Goal: Task Accomplishment & Management: Complete application form

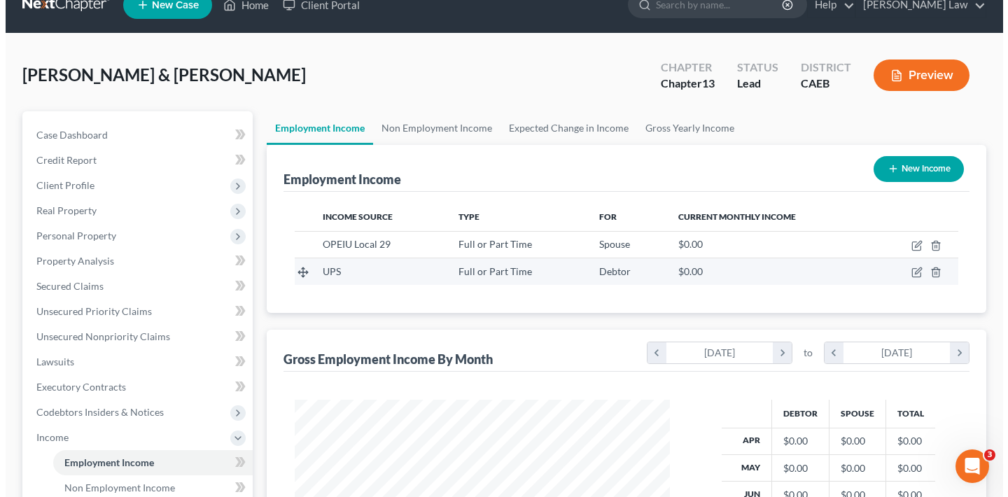
scroll to position [67, 0]
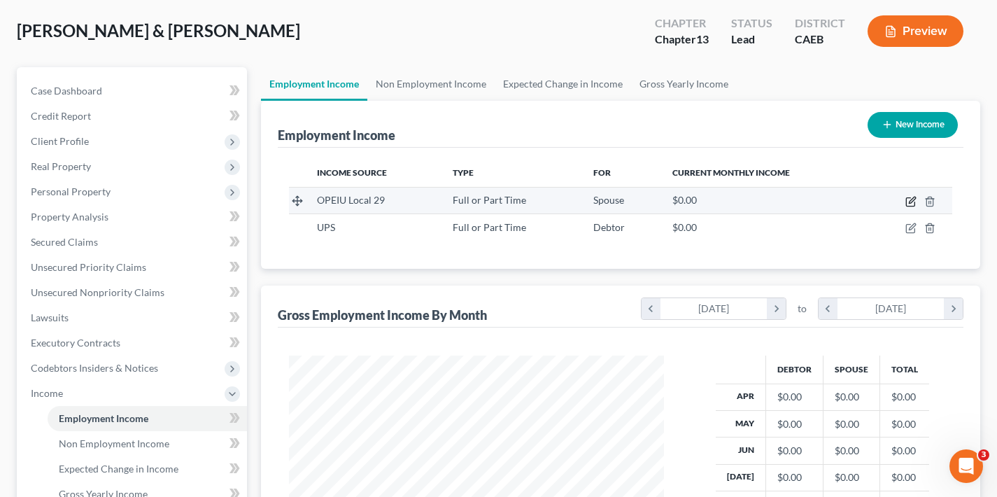
click at [913, 202] on icon "button" at bounding box center [911, 201] width 11 height 11
select select "0"
select select "4"
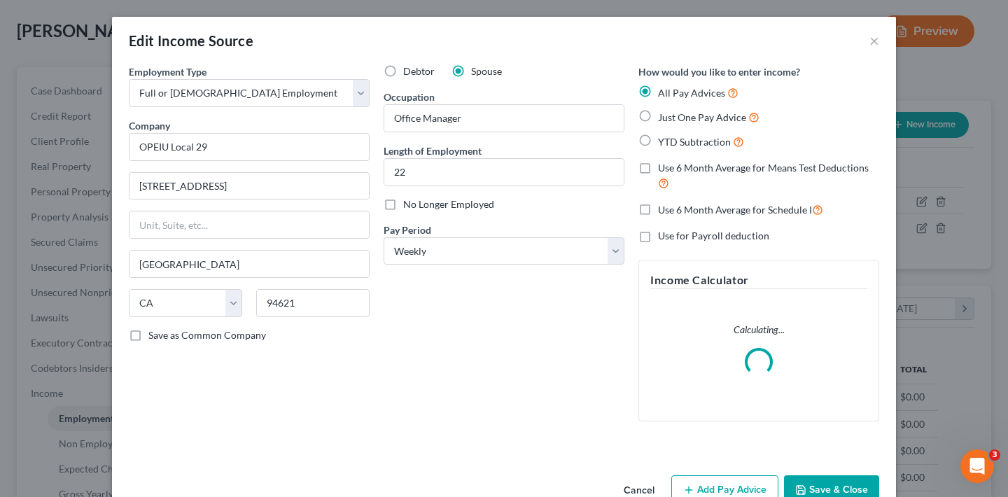
scroll to position [251, 408]
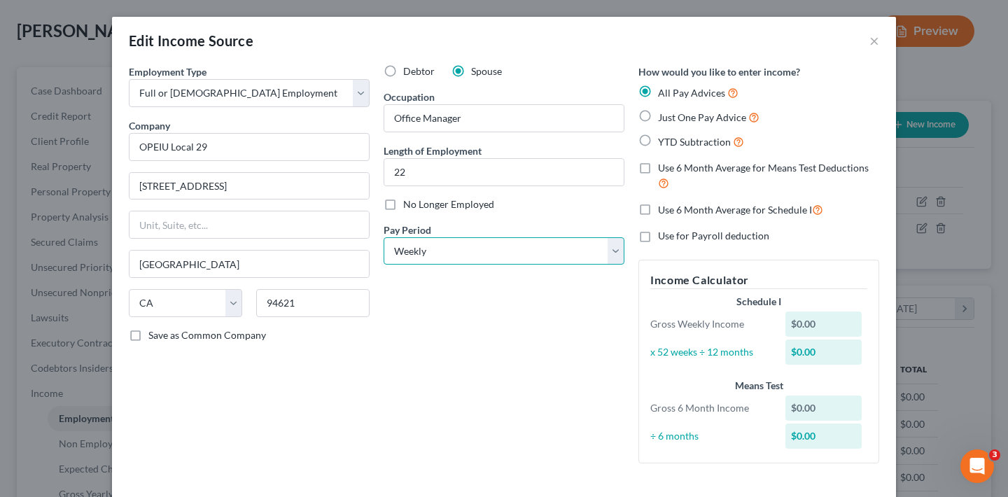
select select "0"
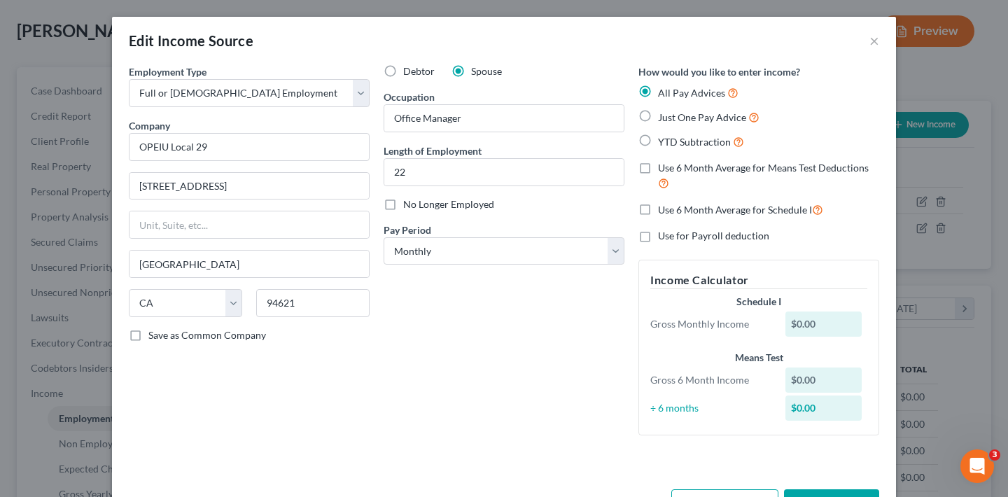
click at [658, 116] on label "Just One Pay Advice" at bounding box center [708, 117] width 101 height 16
click at [664, 116] on input "Just One Pay Advice" at bounding box center [668, 113] width 9 height 9
radio input "true"
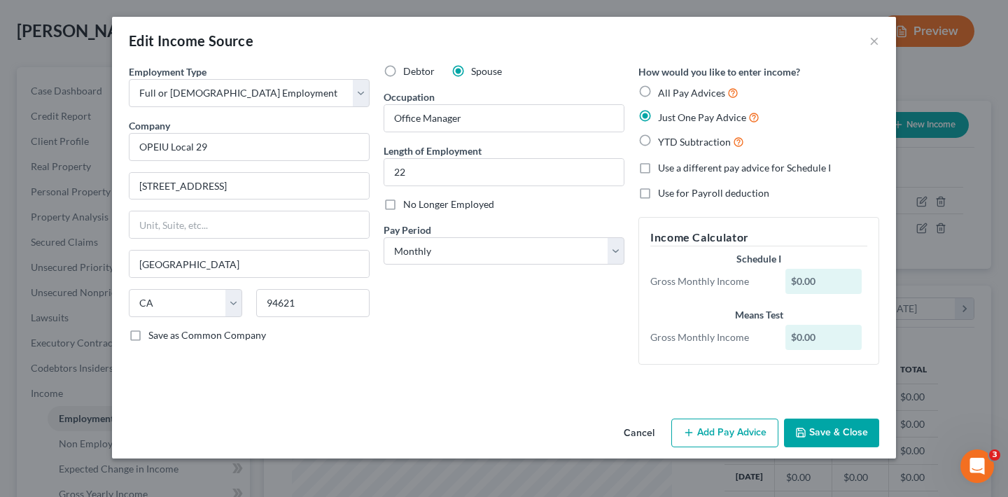
scroll to position [0, 0]
click at [403, 204] on label "No Longer Employed" at bounding box center [448, 204] width 91 height 14
click at [409, 204] on input "No Longer Employed" at bounding box center [413, 201] width 9 height 9
checkbox input "true"
click at [740, 434] on button "Add Pay Advice" at bounding box center [724, 433] width 107 height 29
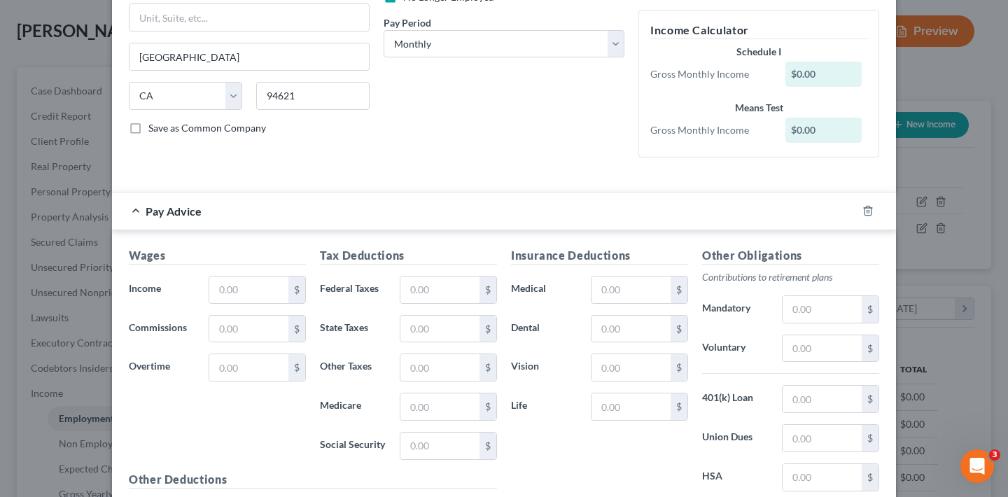
scroll to position [223, 0]
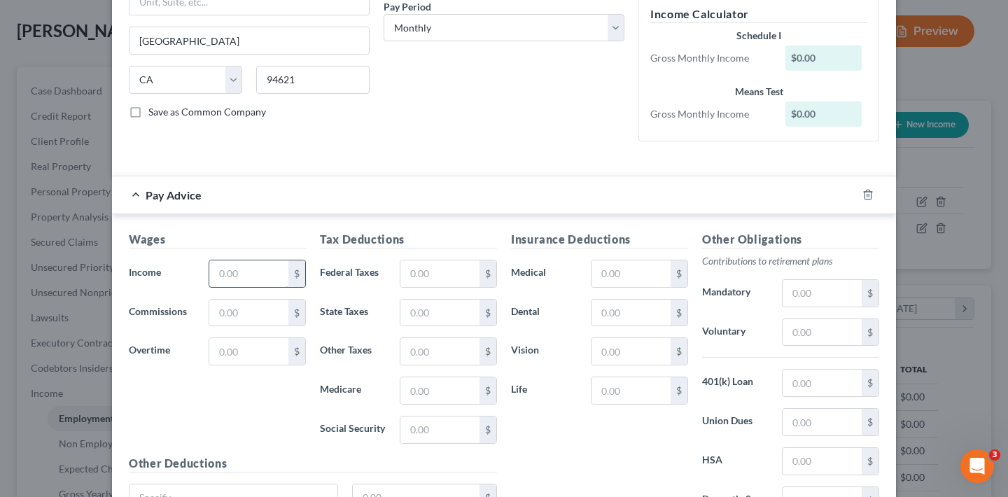
click at [262, 271] on input "text" at bounding box center [248, 273] width 79 height 27
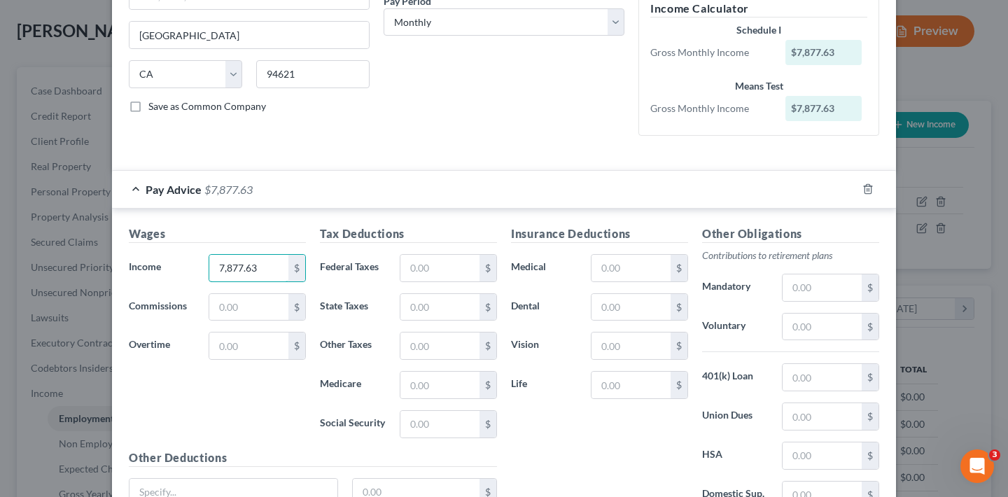
scroll to position [232, 0]
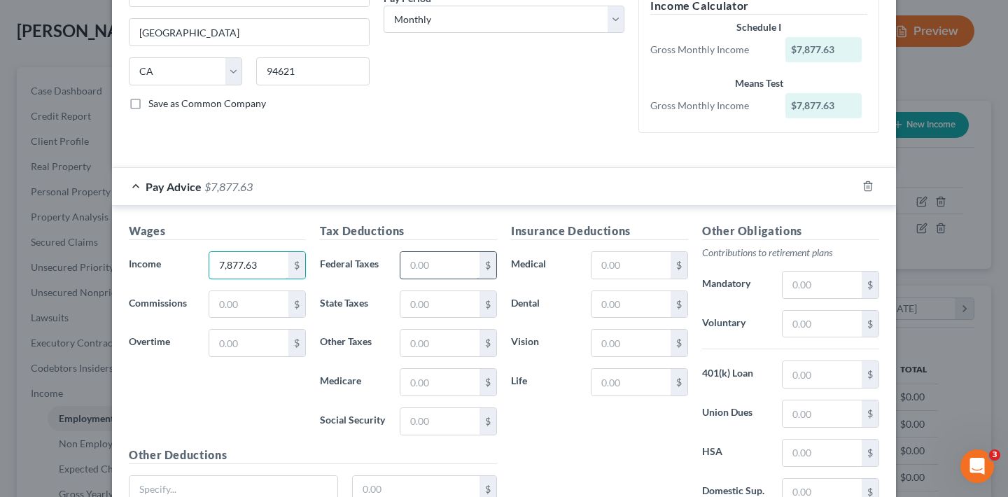
type input "7,877.63"
click at [433, 262] on input "text" at bounding box center [439, 265] width 79 height 27
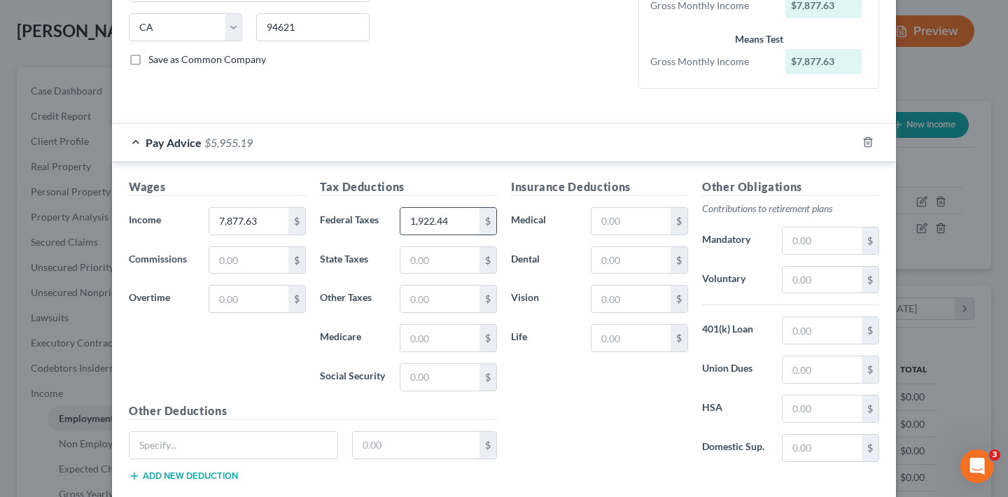
scroll to position [304, 0]
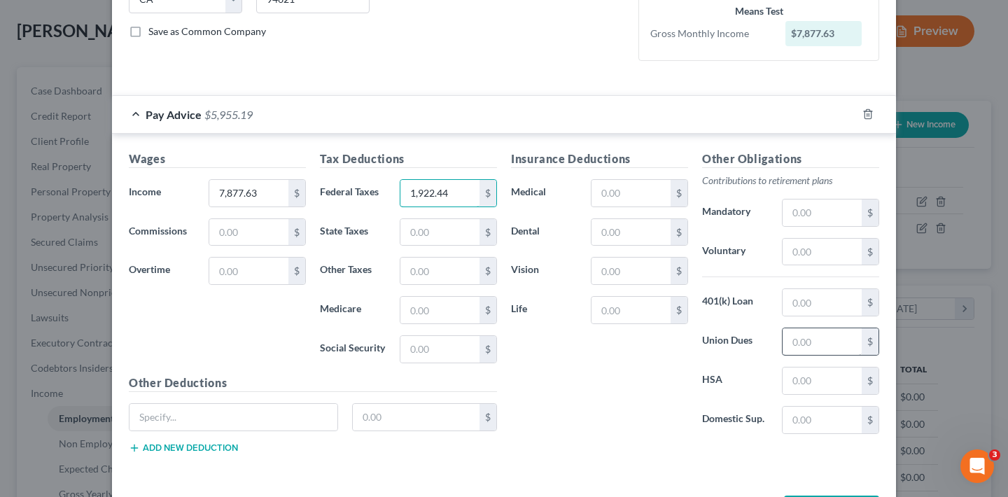
type input "1,922.44"
click at [818, 346] on input "text" at bounding box center [822, 341] width 79 height 27
type input "85.57"
click at [626, 192] on input "text" at bounding box center [630, 193] width 79 height 27
type input "76.88"
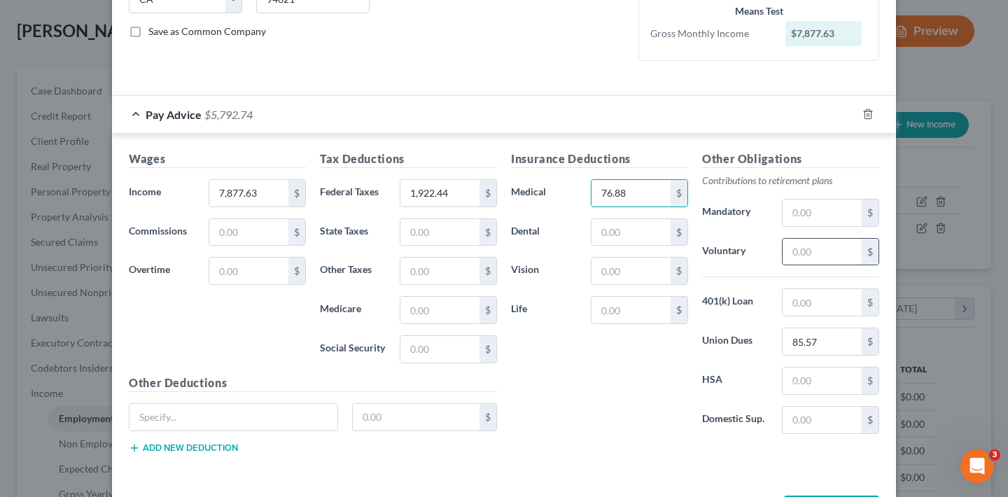
click at [818, 248] on input "text" at bounding box center [822, 252] width 79 height 27
type input "558.48"
click at [634, 378] on div "Insurance Deductions Medical 76.88 $ Dental $ Vision $ Life $" at bounding box center [599, 297] width 191 height 295
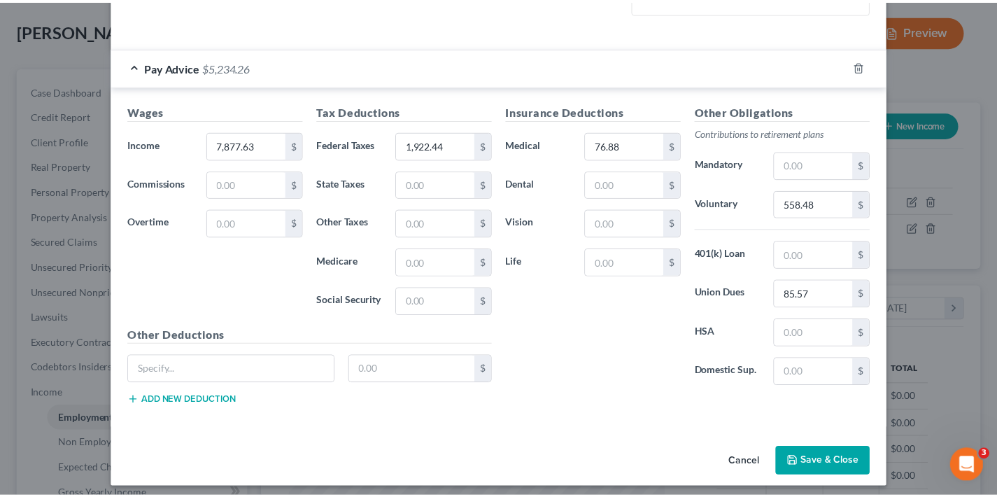
scroll to position [357, 0]
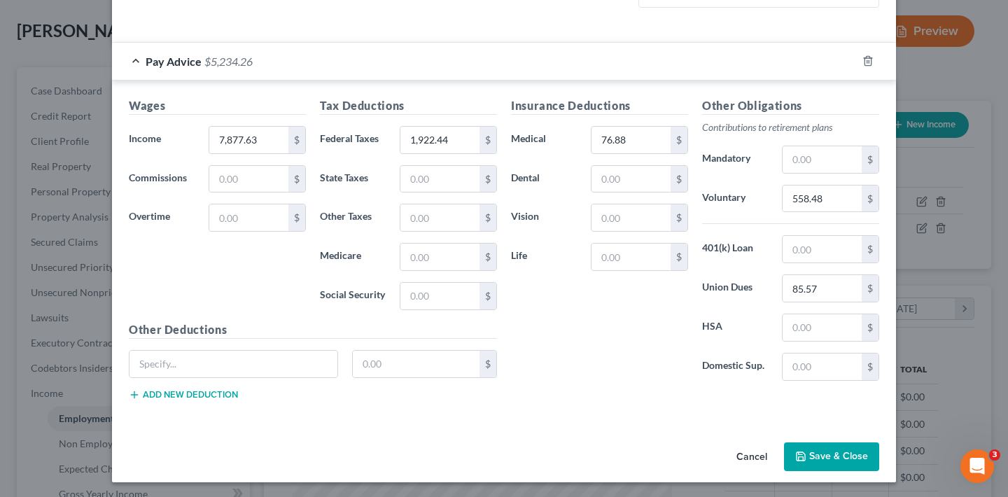
click at [820, 453] on button "Save & Close" at bounding box center [831, 456] width 95 height 29
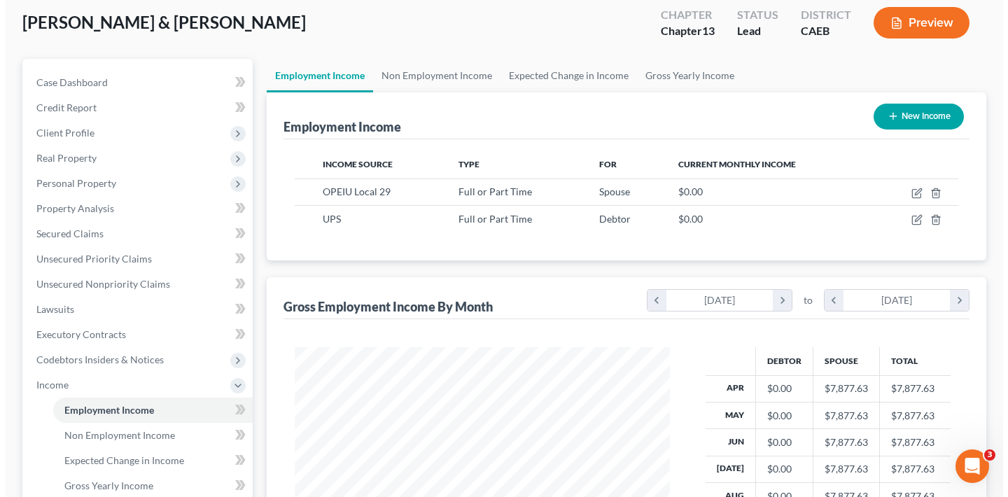
scroll to position [78, 0]
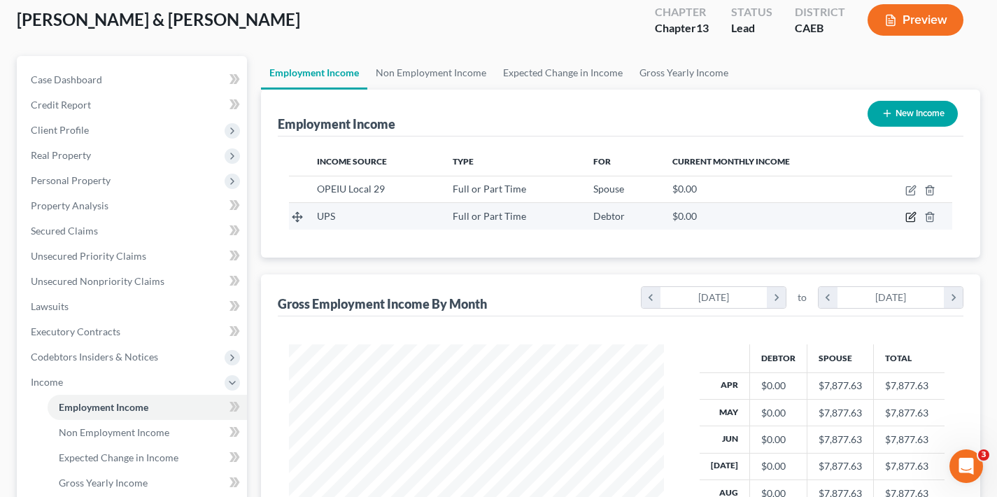
click at [911, 218] on icon "button" at bounding box center [911, 216] width 11 height 11
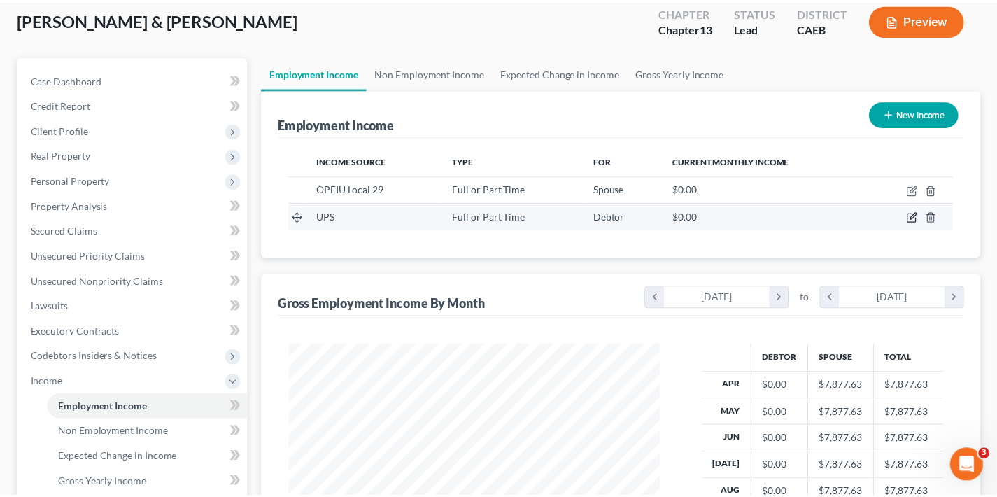
scroll to position [251, 408]
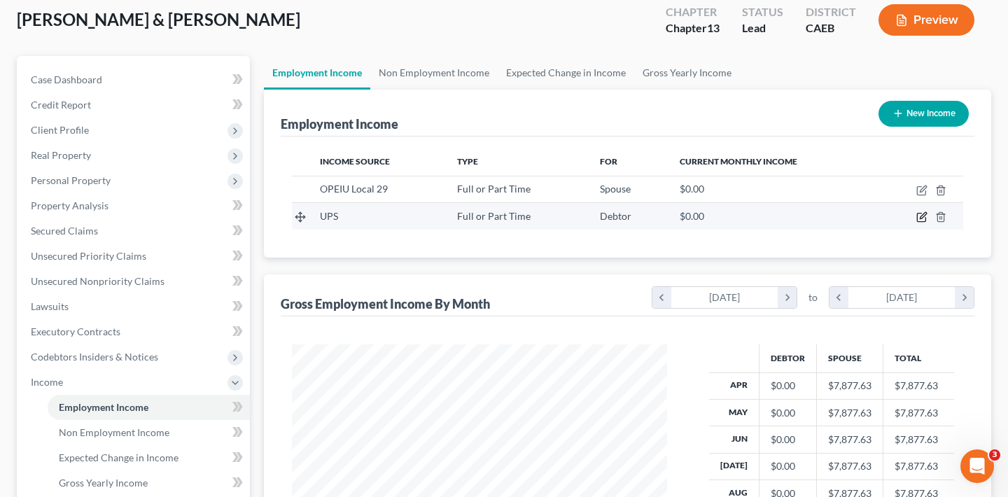
select select "0"
select select "4"
select select "3"
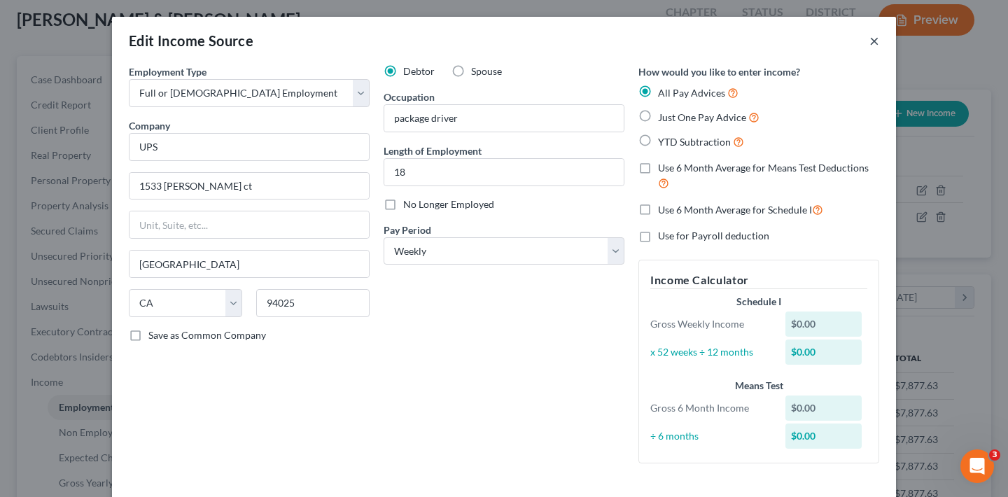
click at [869, 41] on button "×" at bounding box center [874, 40] width 10 height 17
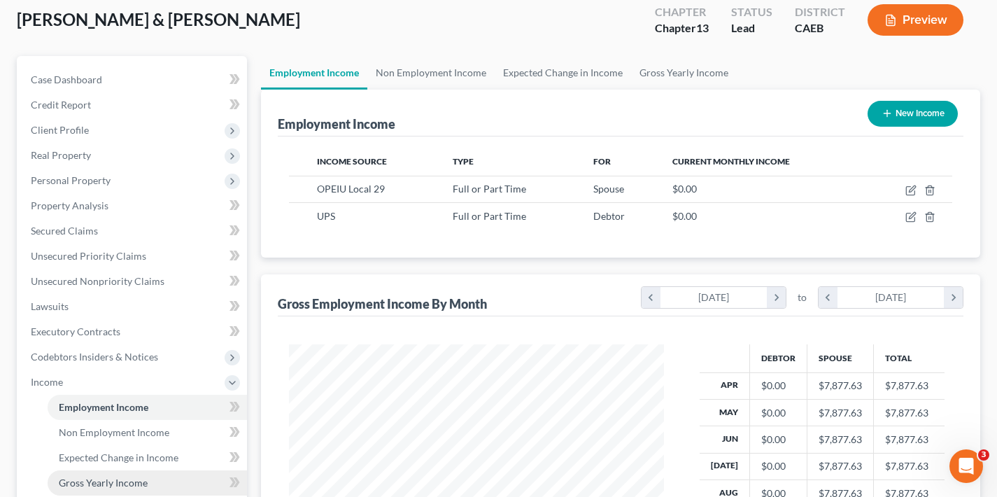
scroll to position [699749, 699596]
